Goal: Information Seeking & Learning: Learn about a topic

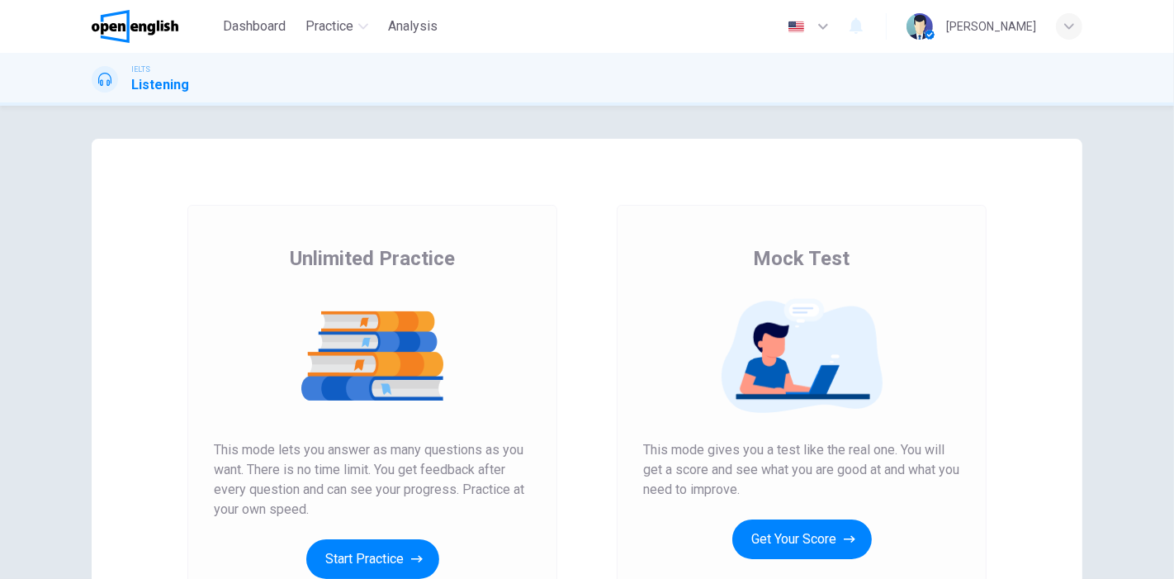
click at [775, 526] on button "Get Your Score" at bounding box center [803, 539] width 140 height 40
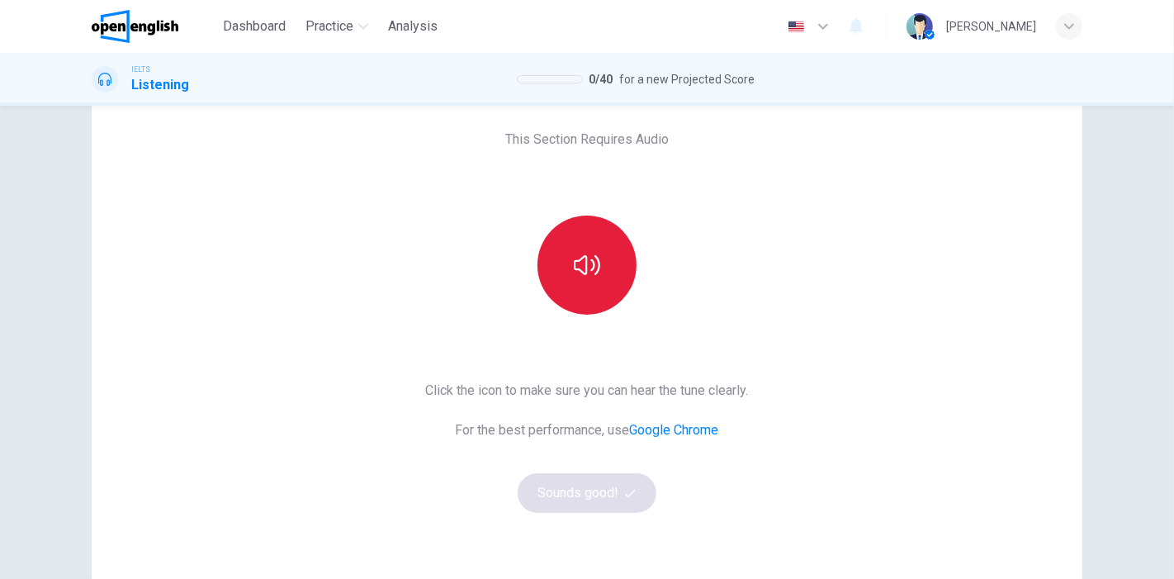
scroll to position [92, 0]
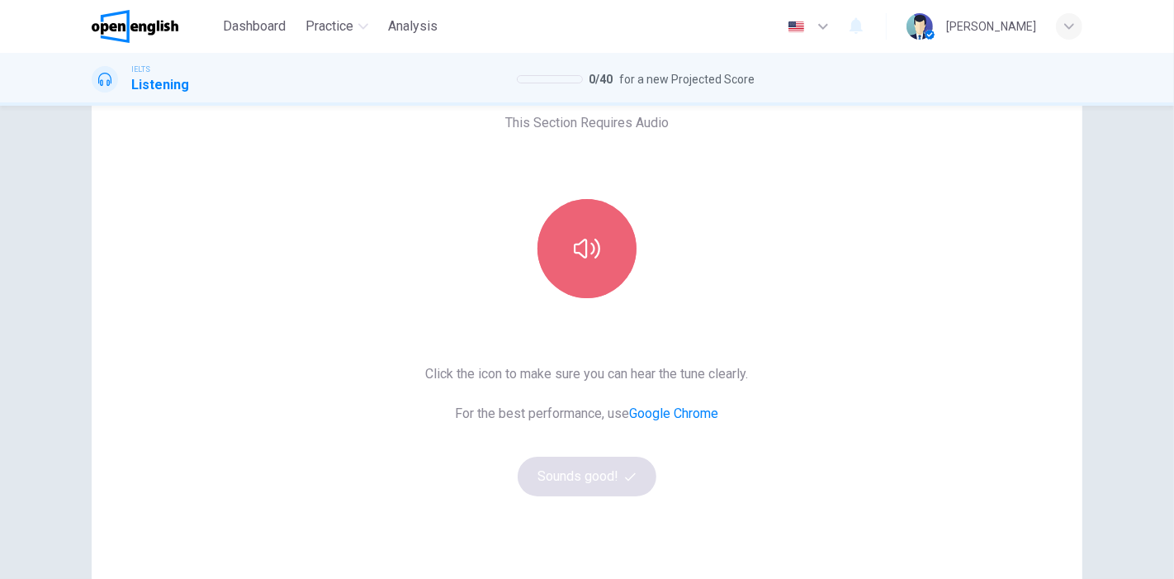
click at [574, 254] on icon "button" at bounding box center [587, 248] width 26 height 26
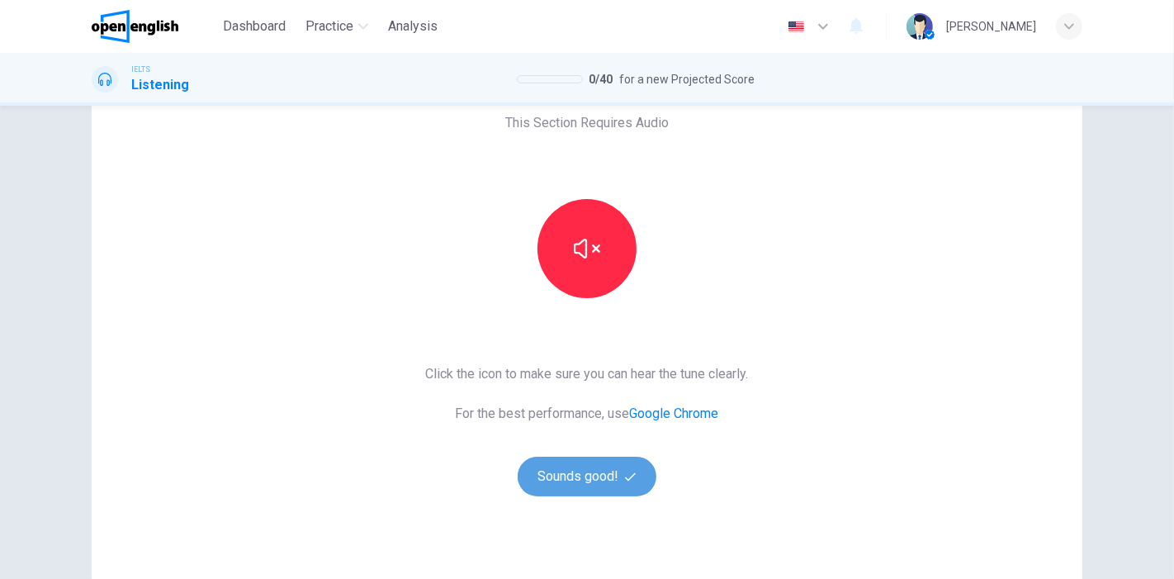
click at [562, 487] on button "Sounds good!" at bounding box center [587, 477] width 139 height 40
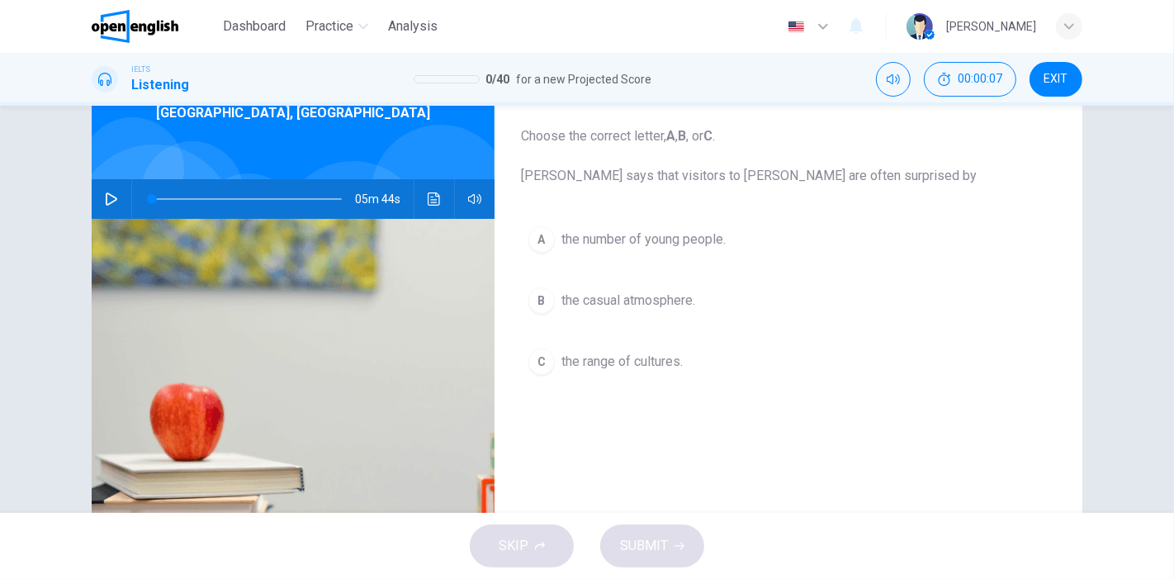
click at [105, 197] on icon "button" at bounding box center [111, 198] width 13 height 13
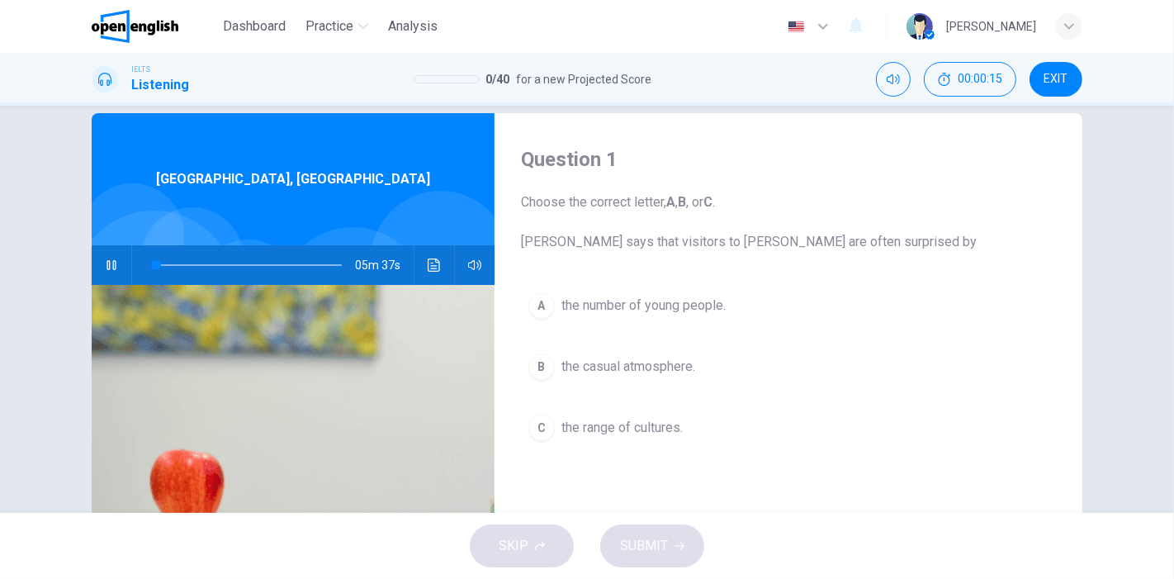
scroll to position [0, 0]
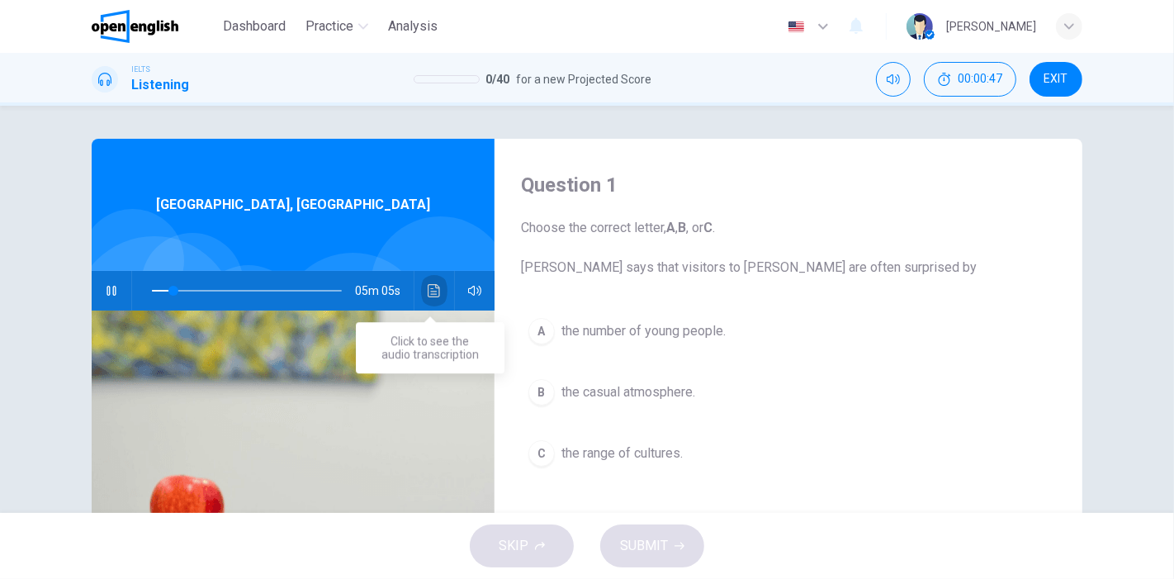
click at [431, 289] on icon "Click to see the audio transcription" at bounding box center [434, 290] width 13 height 13
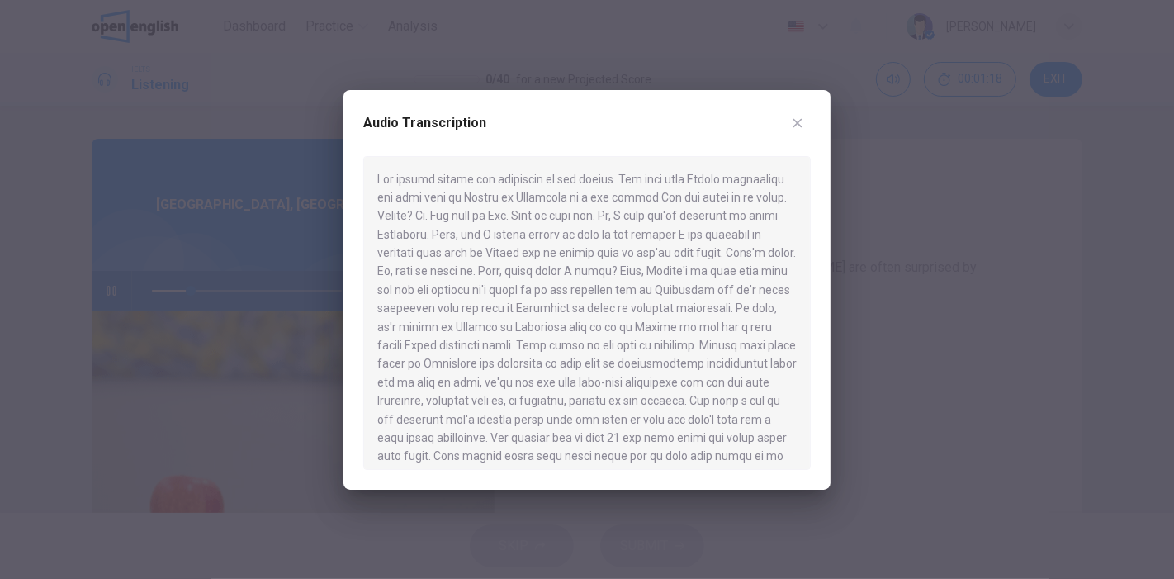
scroll to position [92, 0]
click at [803, 126] on icon "button" at bounding box center [797, 122] width 13 height 13
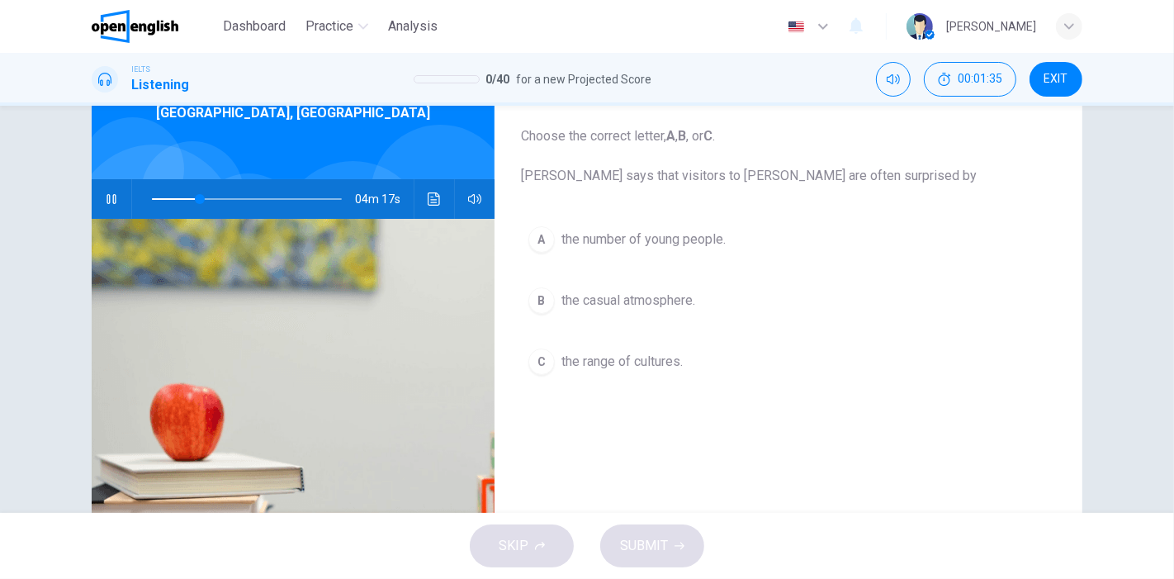
click at [625, 241] on span "the number of young people." at bounding box center [644, 240] width 164 height 20
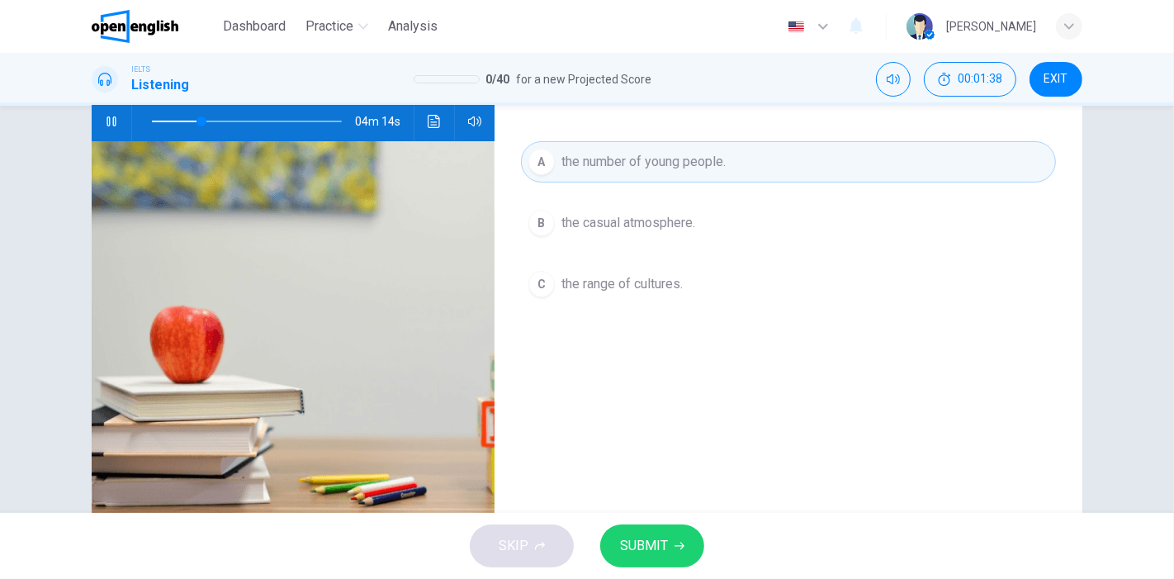
scroll to position [183, 0]
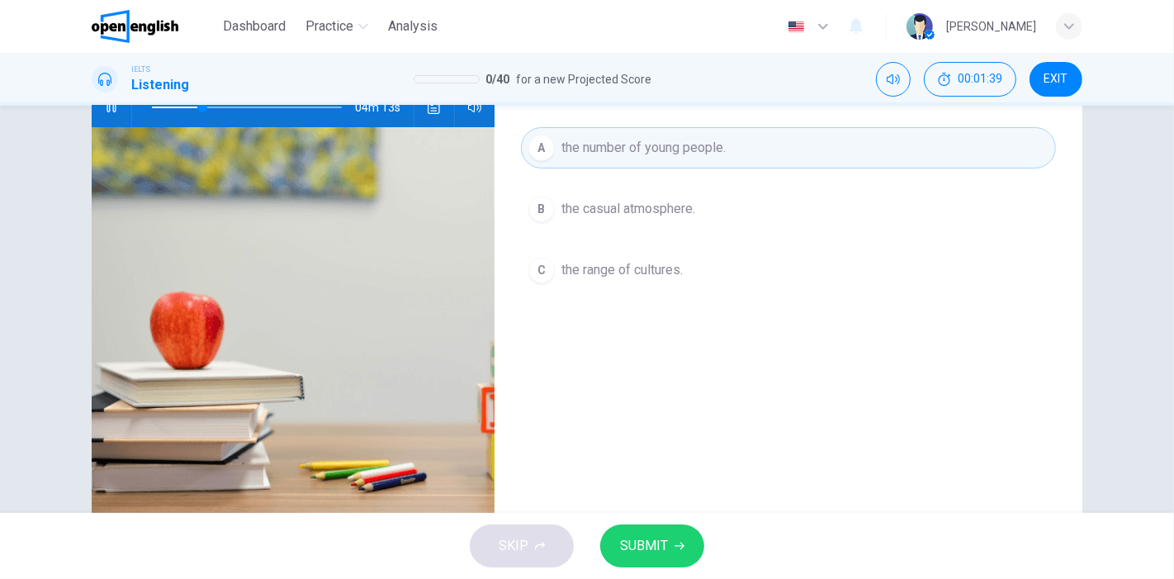
click at [676, 538] on button "SUBMIT" at bounding box center [652, 545] width 104 height 43
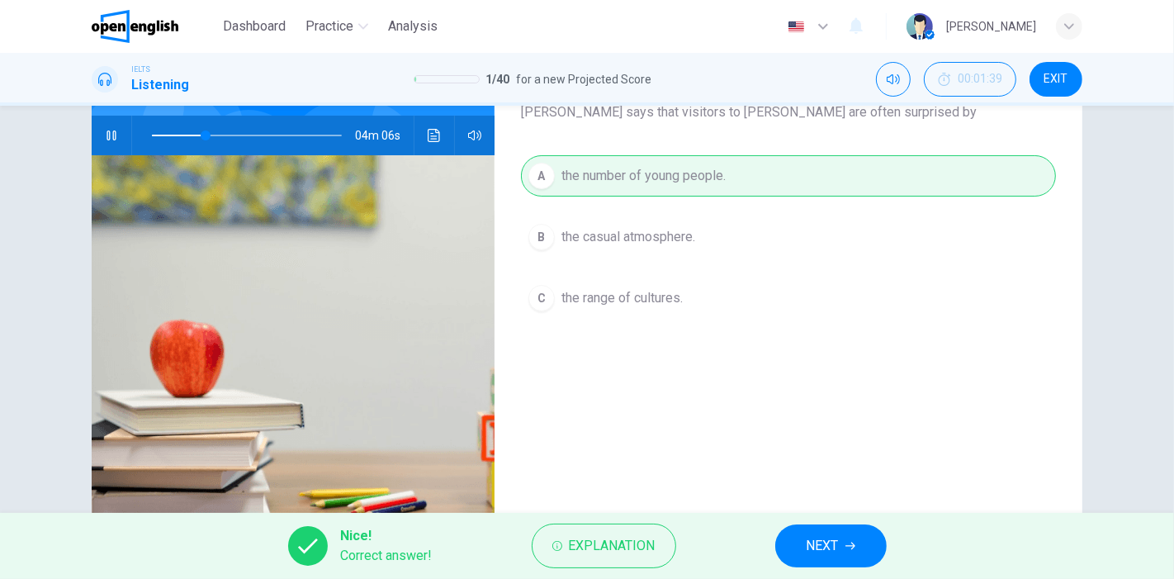
scroll to position [232, 0]
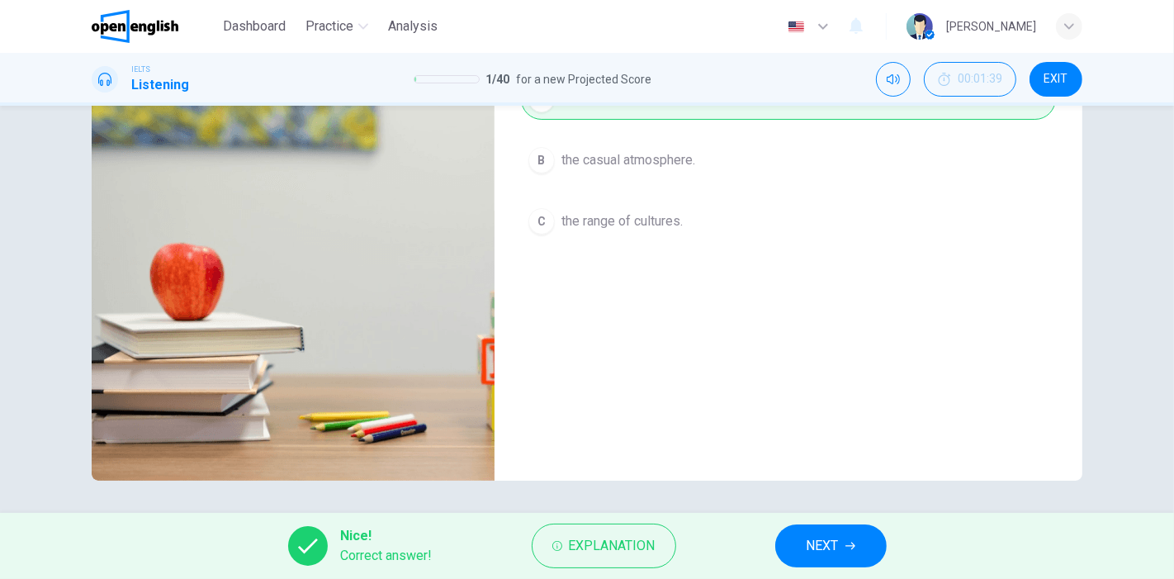
click at [832, 541] on span "NEXT" at bounding box center [823, 545] width 32 height 23
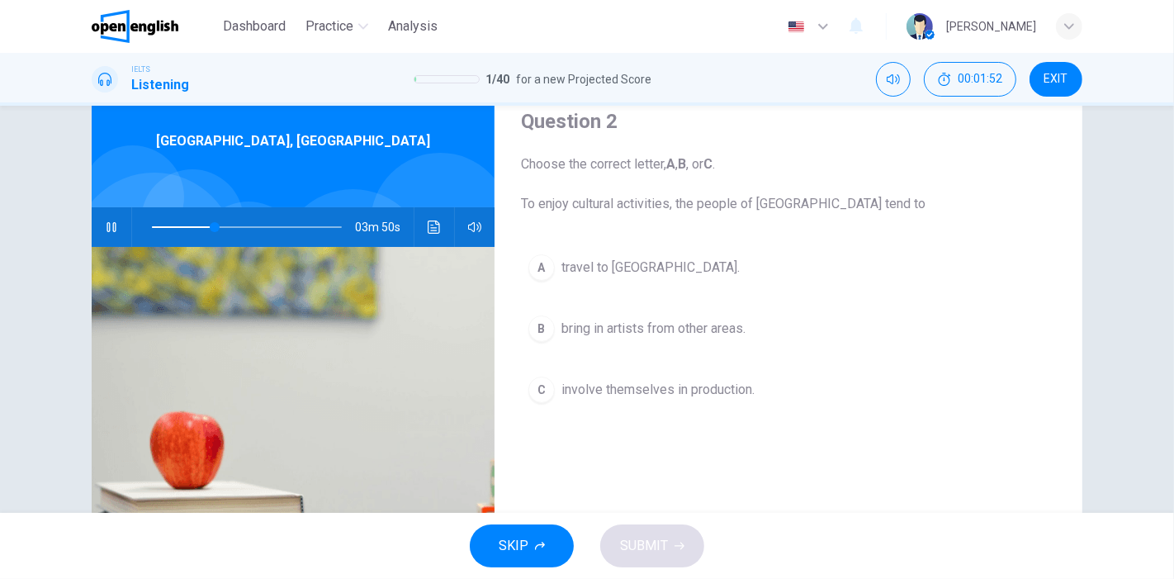
scroll to position [92, 0]
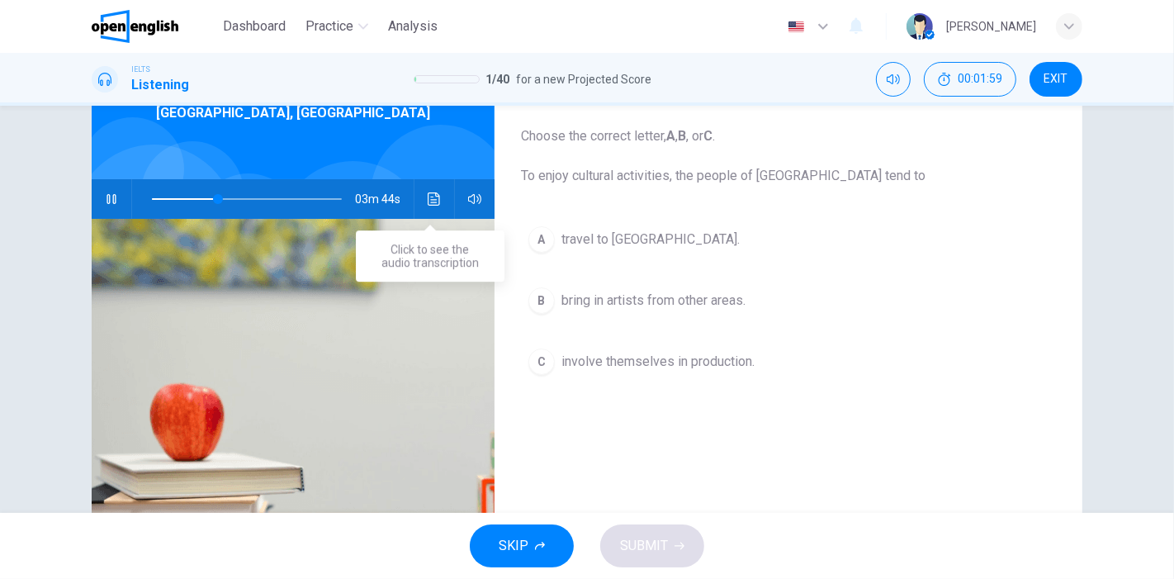
click at [428, 200] on icon "Click to see the audio transcription" at bounding box center [434, 198] width 13 height 13
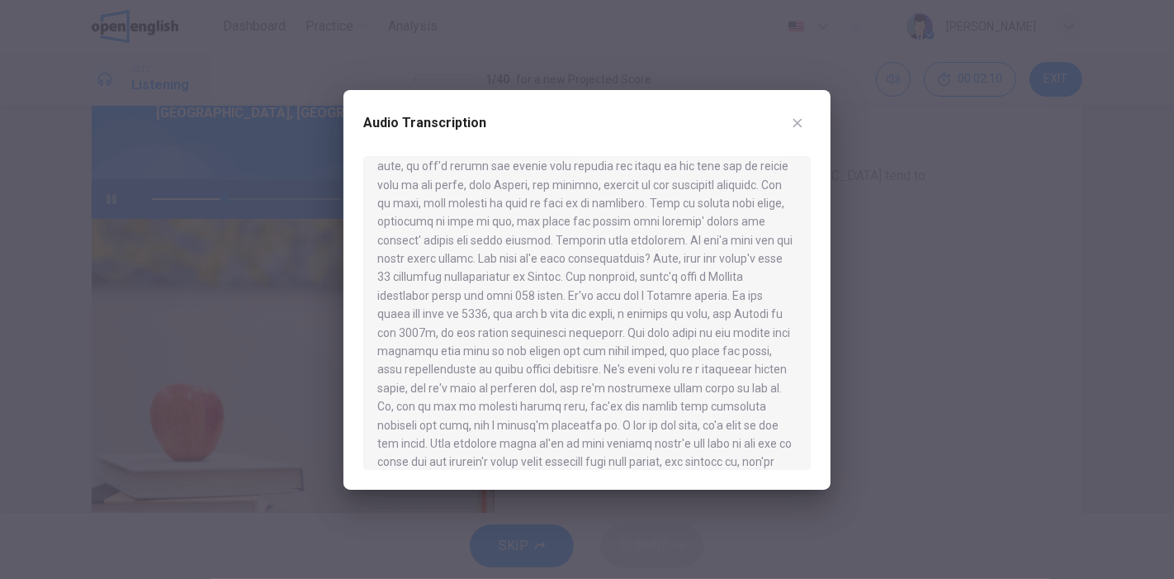
scroll to position [367, 0]
click at [793, 126] on icon "button" at bounding box center [797, 122] width 13 height 13
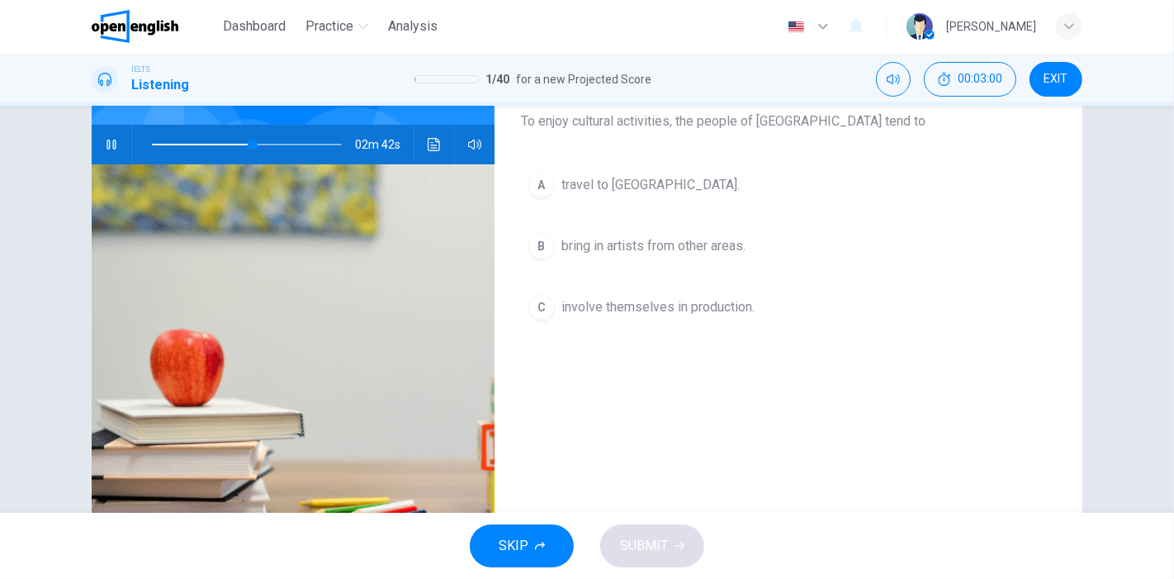
scroll to position [92, 0]
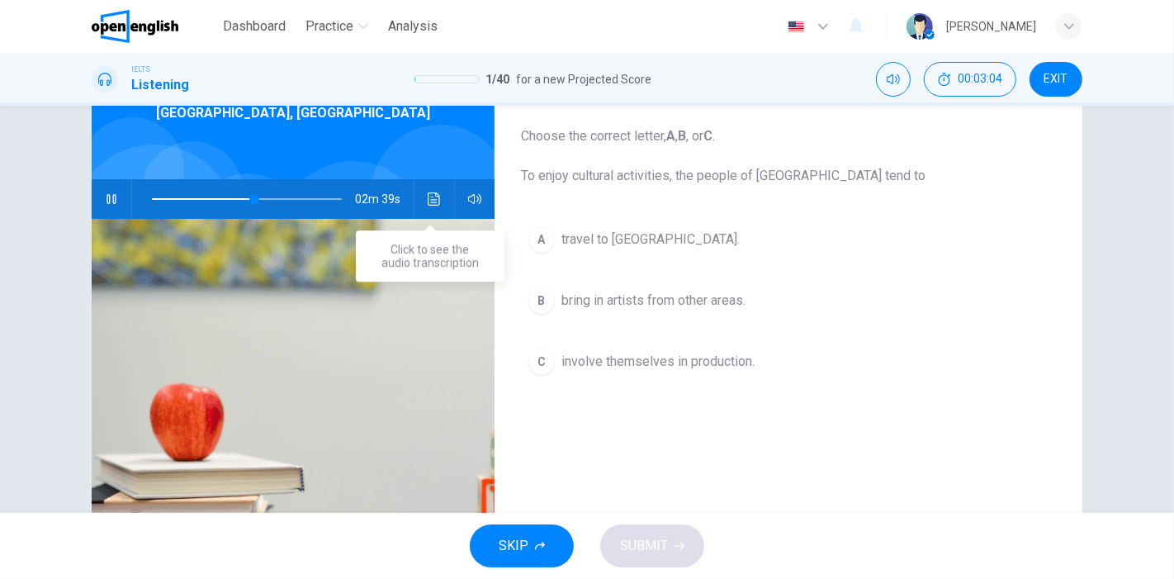
click at [428, 194] on icon "Click to see the audio transcription" at bounding box center [434, 198] width 13 height 13
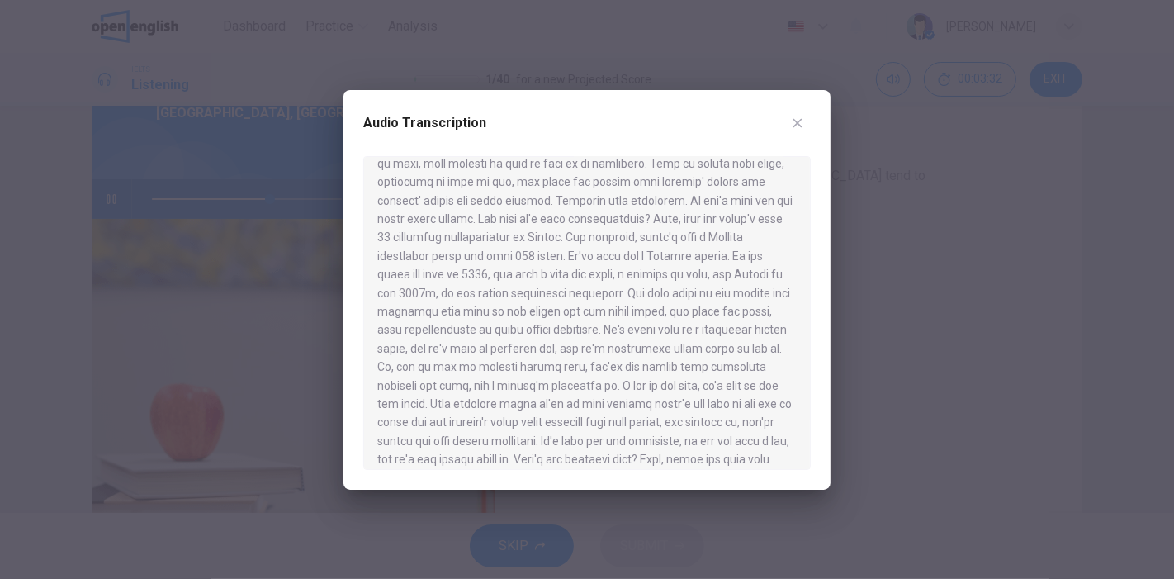
scroll to position [458, 0]
type input "**"
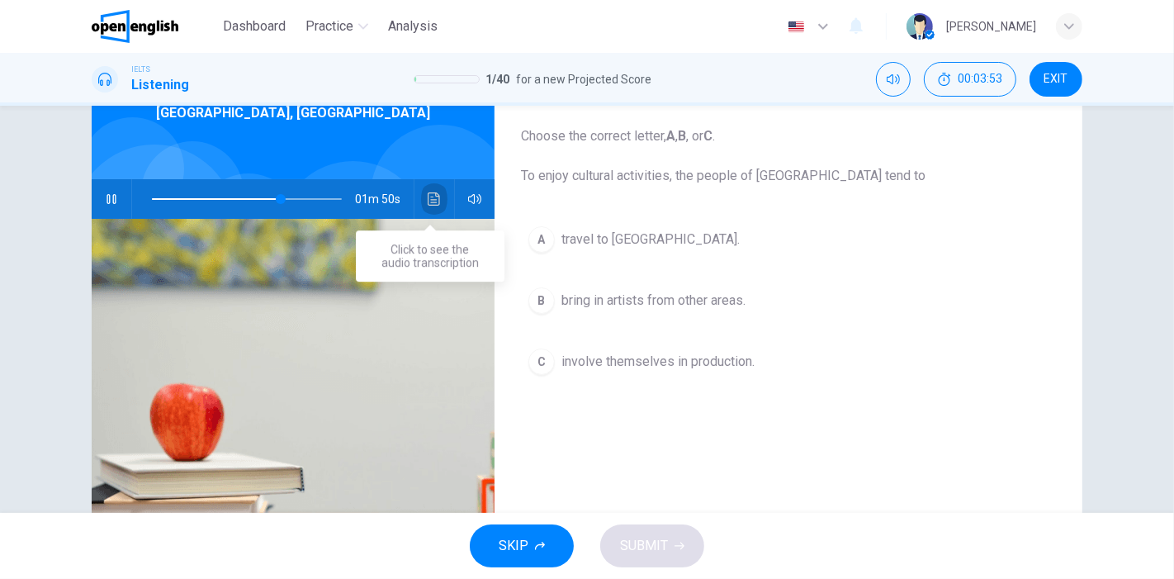
click at [431, 197] on icon "Click to see the audio transcription" at bounding box center [434, 198] width 13 height 13
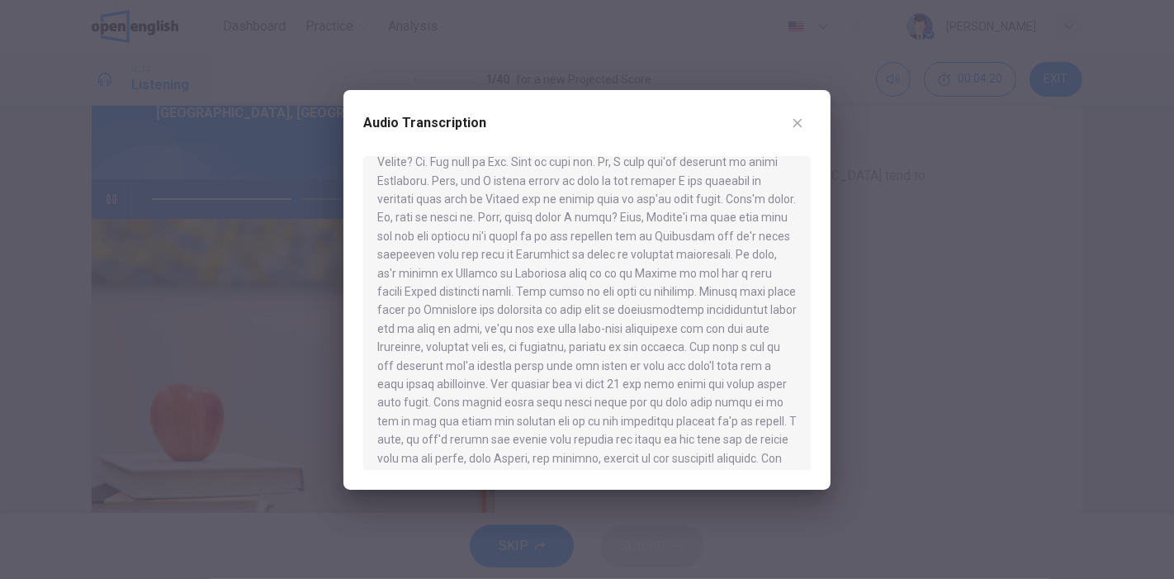
scroll to position [92, 0]
click at [794, 121] on icon "button" at bounding box center [797, 122] width 13 height 13
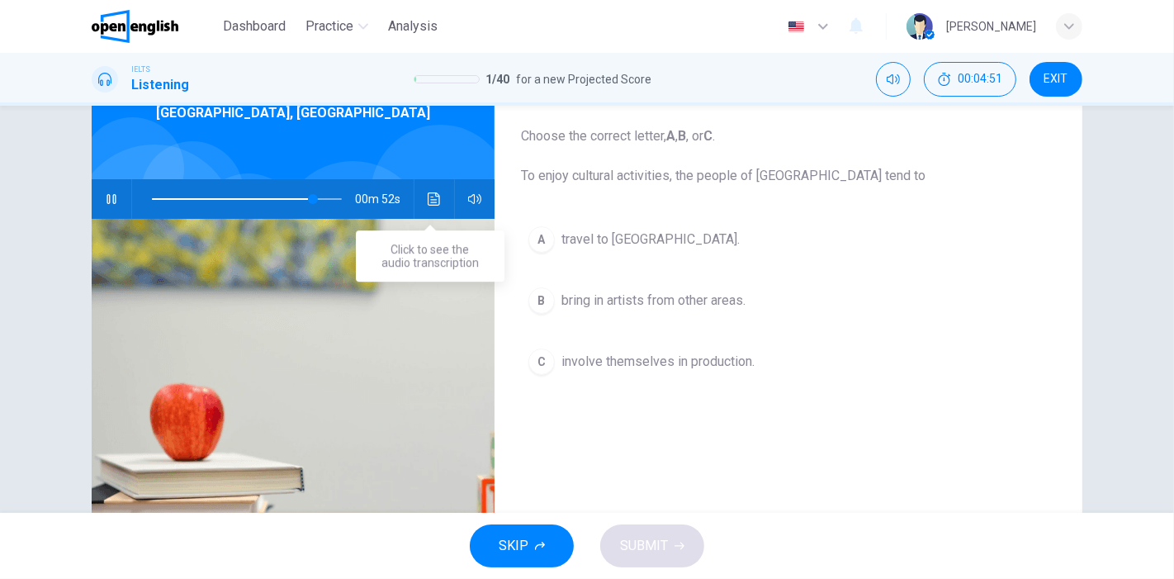
click at [428, 201] on icon "Click to see the audio transcription" at bounding box center [434, 198] width 12 height 13
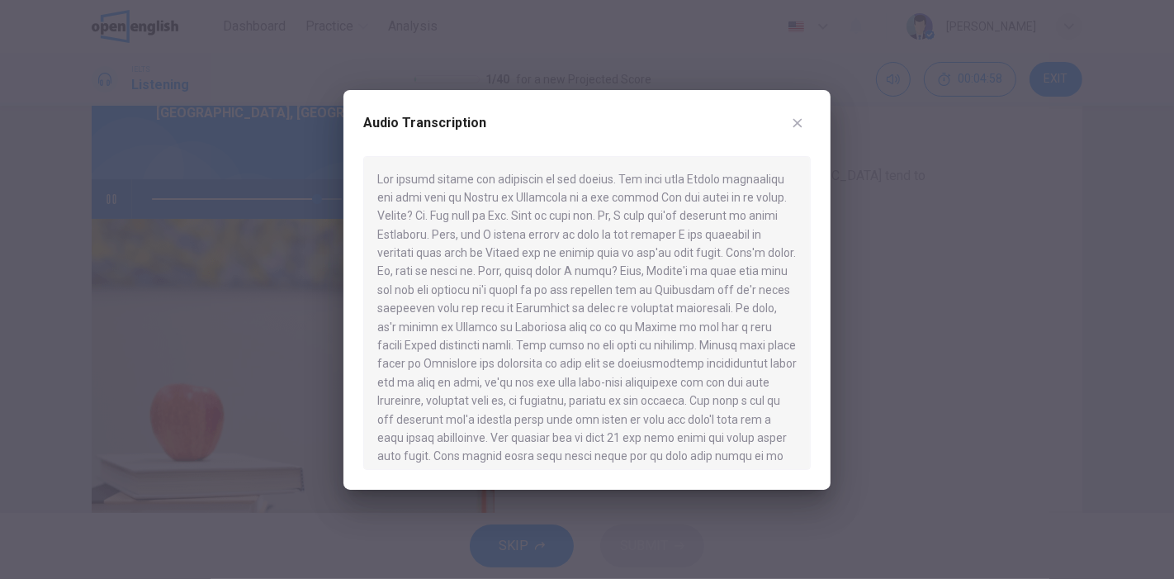
scroll to position [235, 0]
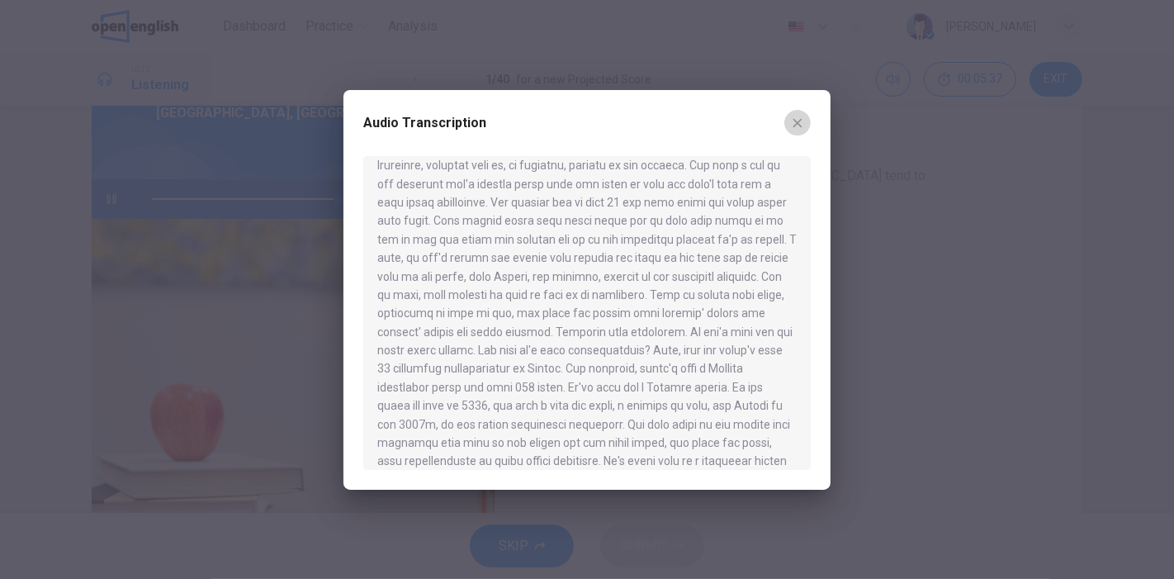
click at [798, 119] on icon "button" at bounding box center [797, 122] width 13 height 13
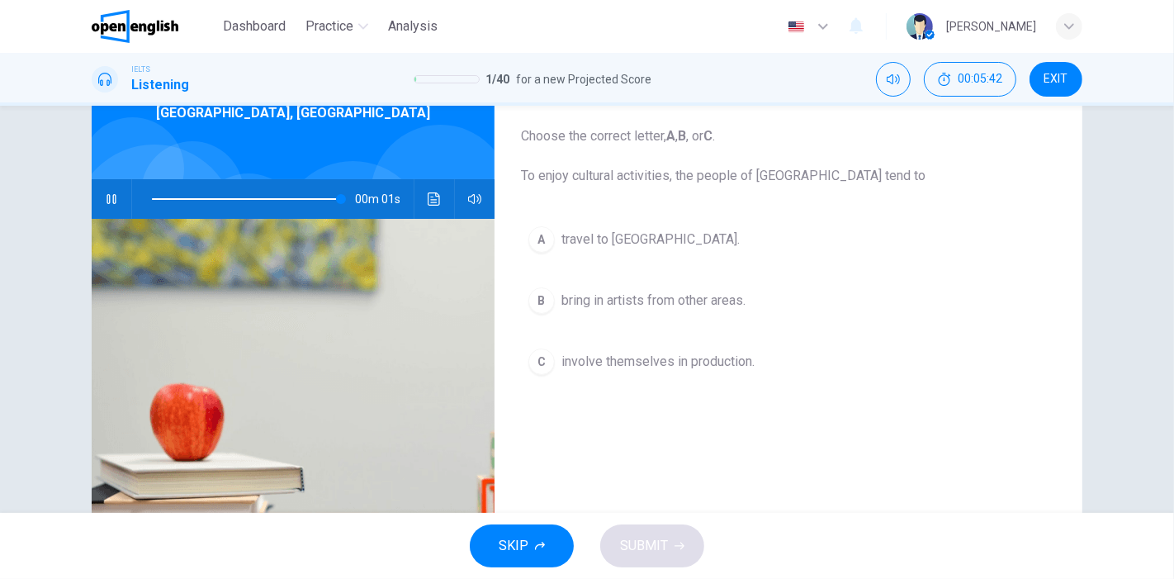
type input "*"
